Goal: Information Seeking & Learning: Understand process/instructions

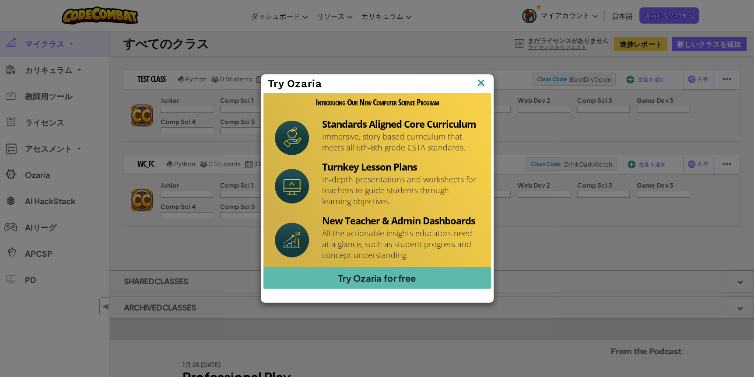
click at [487, 79] on img at bounding box center [480, 83] width 11 height 13
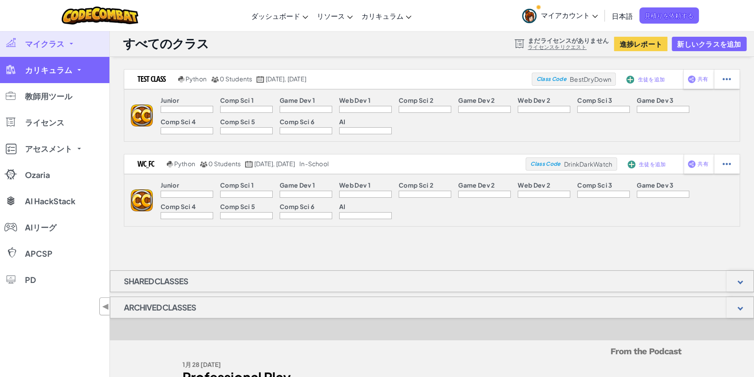
click at [56, 72] on span "カリキュラム" at bounding box center [48, 70] width 47 height 8
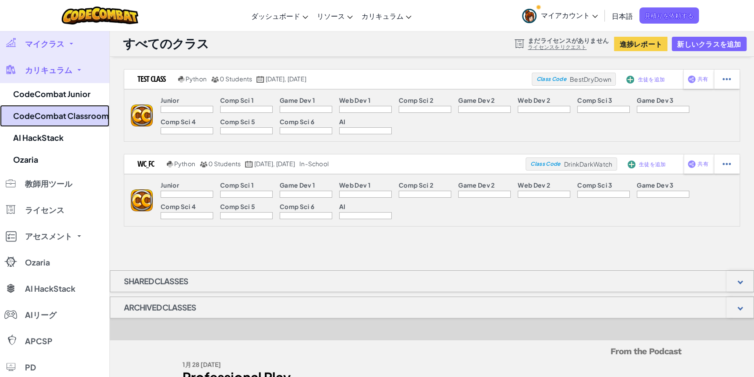
click at [57, 117] on link "CodeCombat Classroom" at bounding box center [54, 116] width 109 height 22
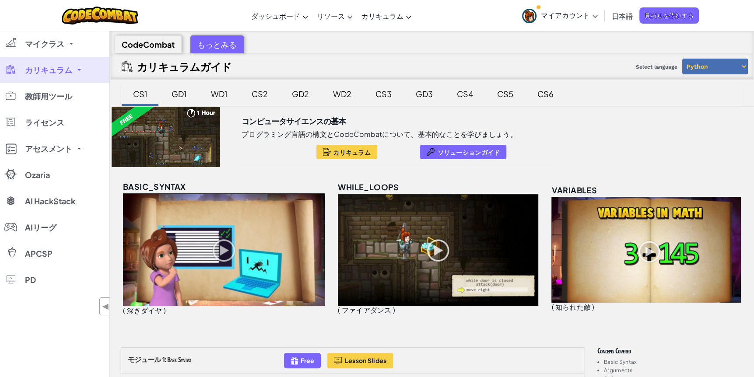
click at [49, 67] on span "カリキュラム" at bounding box center [48, 70] width 47 height 8
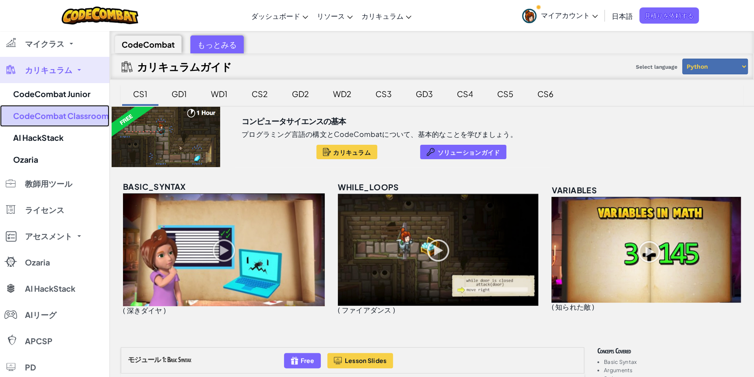
click at [61, 113] on link "CodeCombat Classroom" at bounding box center [54, 116] width 109 height 22
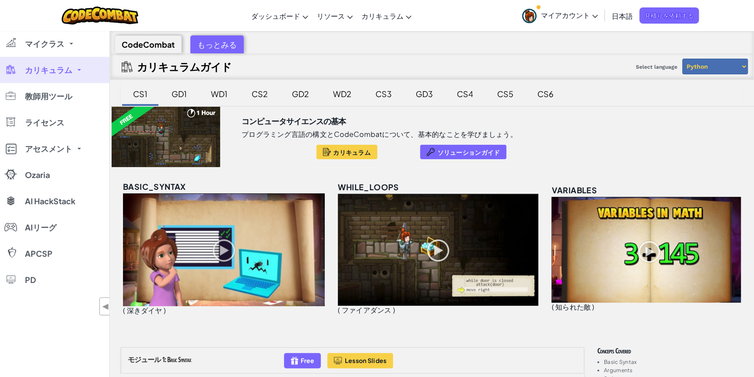
click at [49, 72] on span "カリキュラム" at bounding box center [48, 70] width 47 height 8
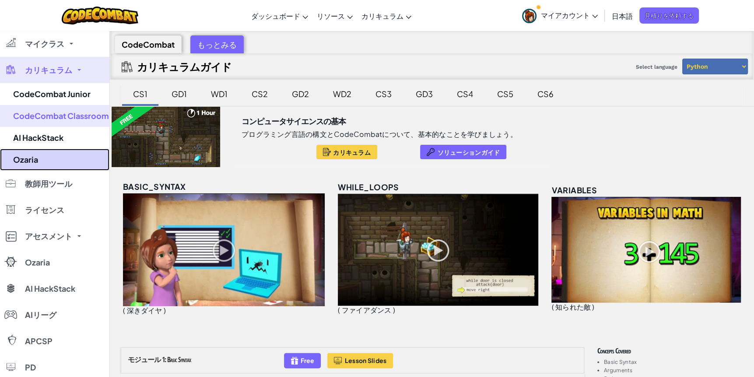
click at [33, 162] on link "Ozaria" at bounding box center [54, 160] width 109 height 22
